Goal: Task Accomplishment & Management: Manage account settings

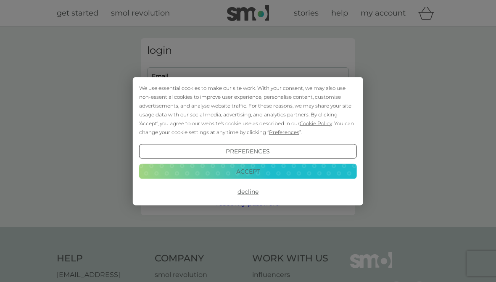
click at [294, 172] on button "Accept" at bounding box center [248, 171] width 218 height 15
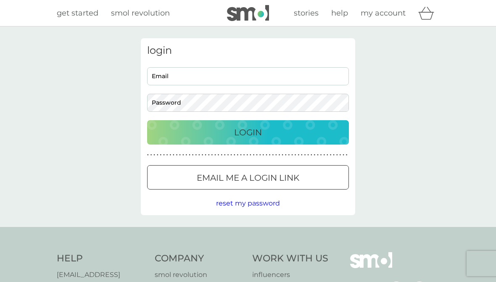
click at [224, 82] on input "Email" at bounding box center [248, 76] width 202 height 18
type input "mmilne258@gmail.com"
click at [278, 131] on div "Login" at bounding box center [248, 132] width 185 height 13
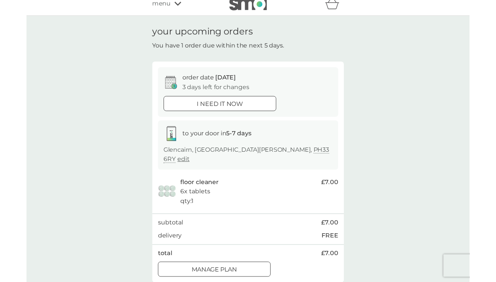
scroll to position [42, 0]
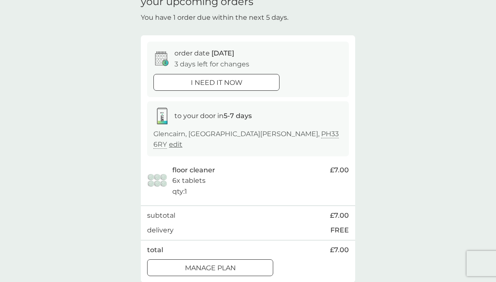
click at [232, 263] on p "Manage plan" at bounding box center [210, 268] width 51 height 11
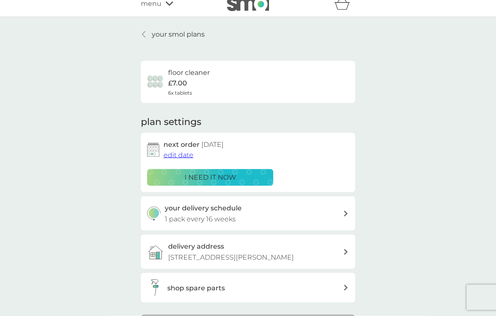
scroll to position [11, 0]
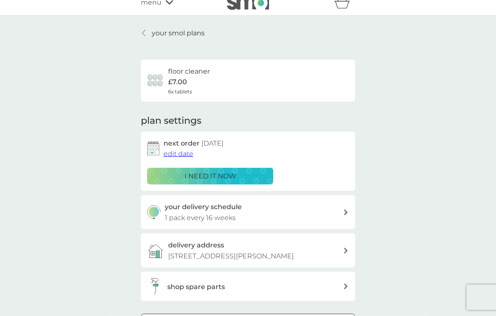
click at [177, 156] on span "edit date" at bounding box center [179, 154] width 30 height 8
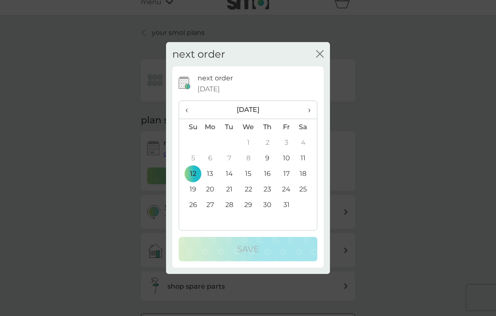
click at [310, 106] on span "›" at bounding box center [306, 110] width 8 height 18
click at [309, 107] on span "›" at bounding box center [306, 110] width 8 height 18
click at [210, 155] on td "8" at bounding box center [210, 158] width 19 height 16
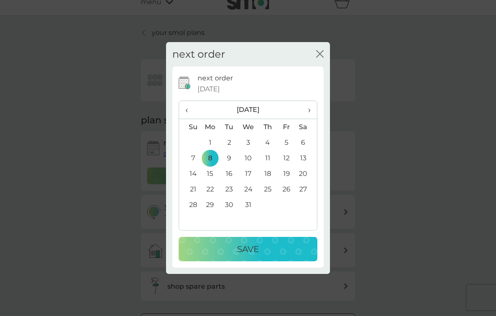
click at [244, 245] on p "Save" at bounding box center [248, 248] width 22 height 13
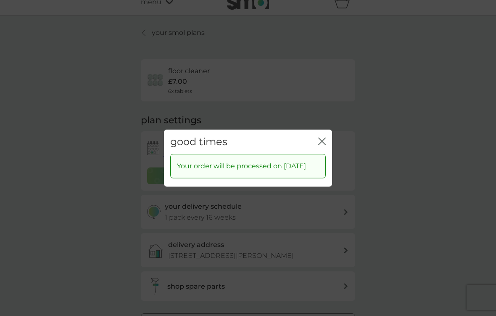
click at [323, 137] on icon "close" at bounding box center [322, 141] width 8 height 8
